Goal: Task Accomplishment & Management: Manage account settings

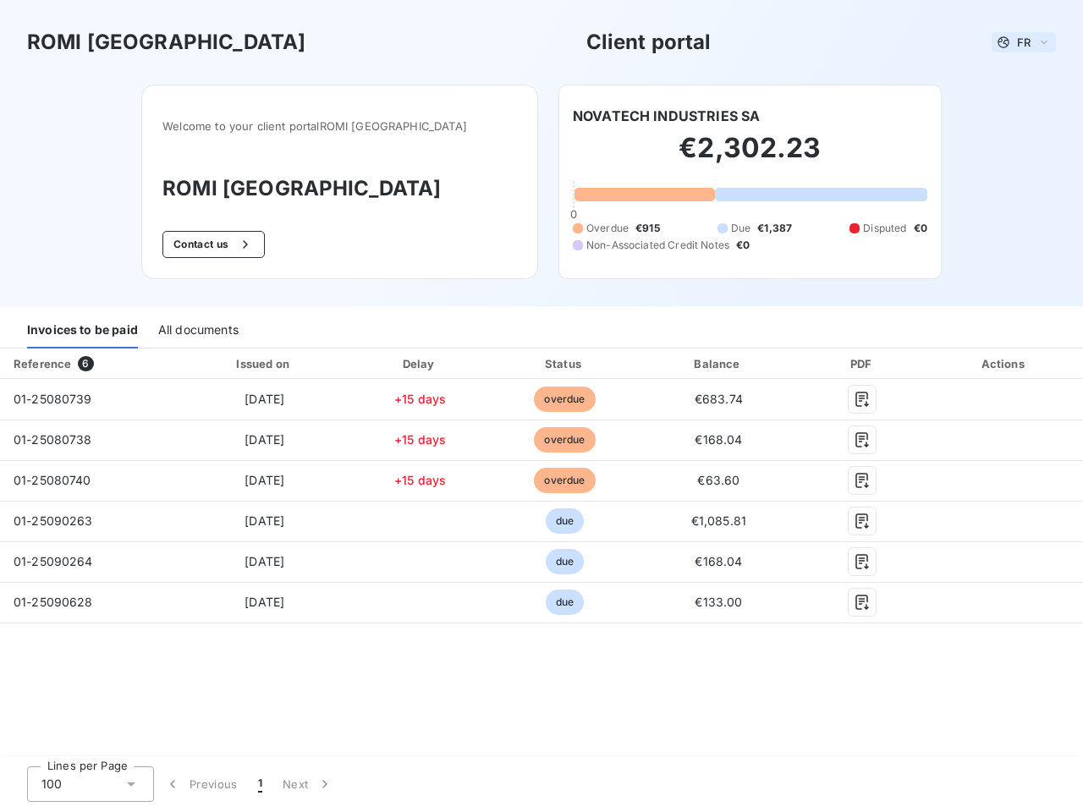
click at [1024, 42] on span "FR" at bounding box center [1024, 43] width 14 height 14
click at [239, 245] on button "Contact us" at bounding box center [213, 244] width 102 height 27
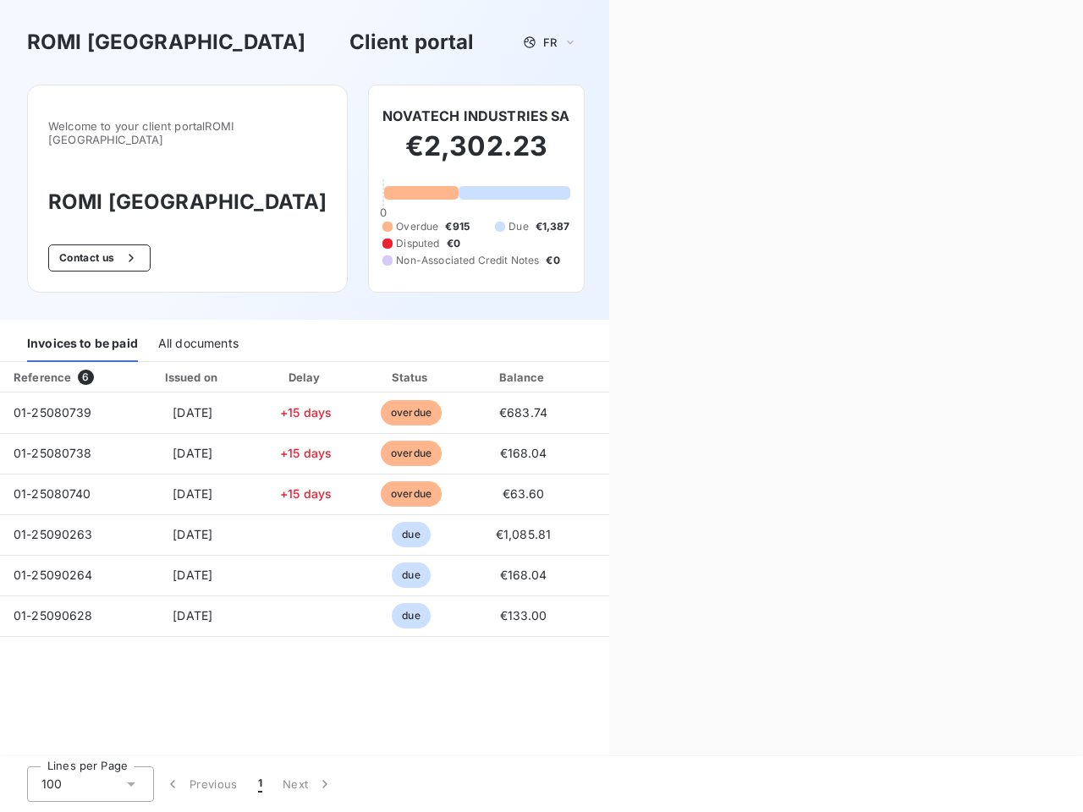
click at [666, 116] on div "Contact us Fill out the form below, and a member of our team will get back to y…" at bounding box center [846, 406] width 474 height 812
click at [82, 331] on div "Invoices to be paid" at bounding box center [82, 345] width 111 height 36
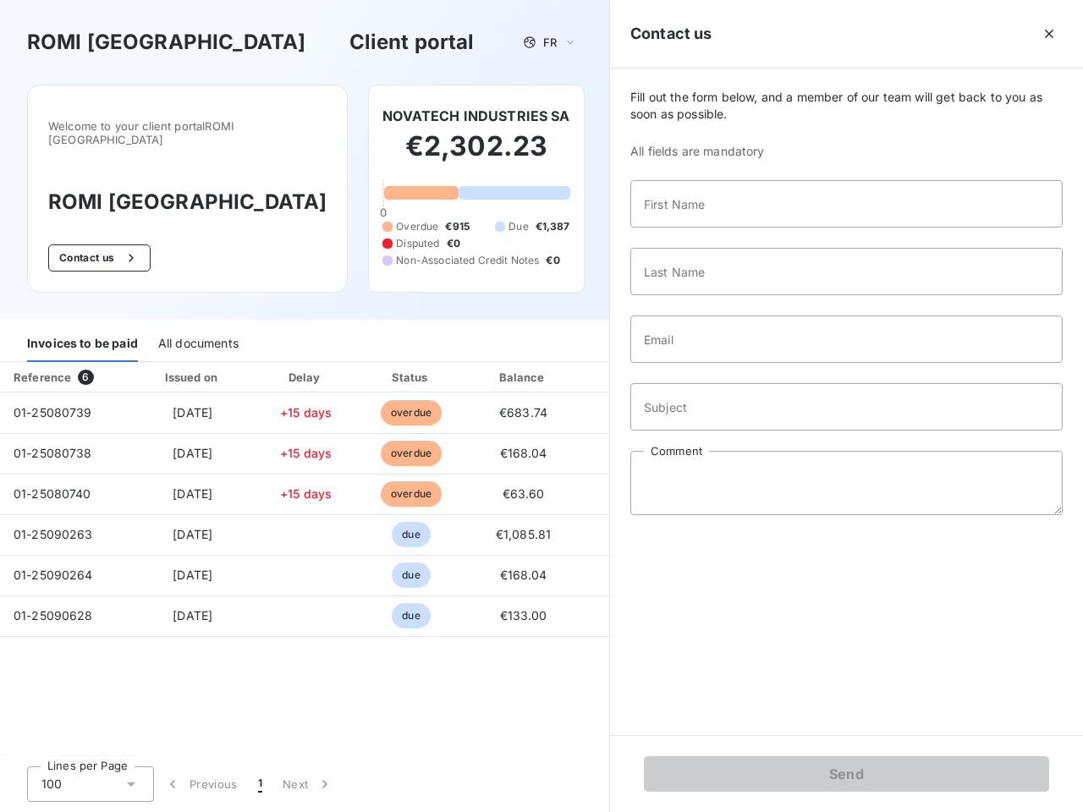
click at [197, 331] on div "All documents" at bounding box center [198, 345] width 80 height 36
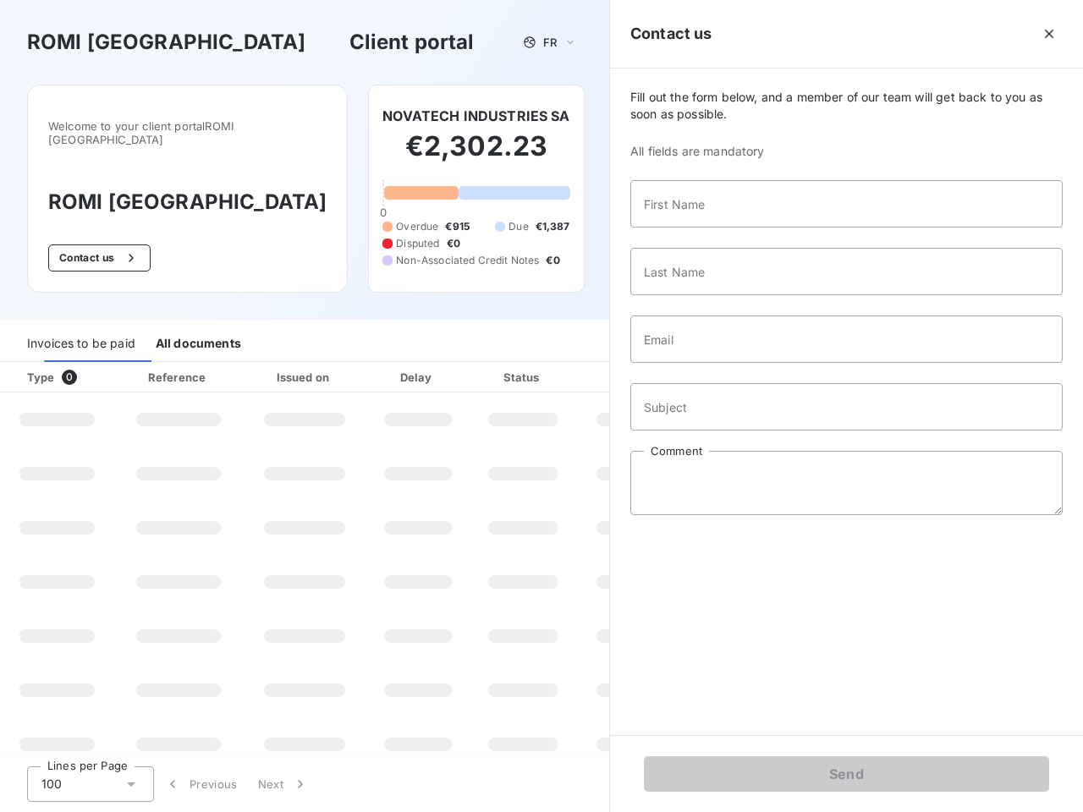
click at [89, 364] on th "Type 0" at bounding box center [57, 377] width 114 height 30
click at [263, 364] on th "Issued on" at bounding box center [305, 377] width 124 height 30
click at [420, 364] on th "Delay" at bounding box center [417, 377] width 103 height 30
click at [564, 364] on th "Status" at bounding box center [523, 377] width 107 height 30
click at [718, 364] on div "Fill out the form below, and a member of our team will get back to you as soon …" at bounding box center [846, 402] width 473 height 667
